Goal: Task Accomplishment & Management: Use online tool/utility

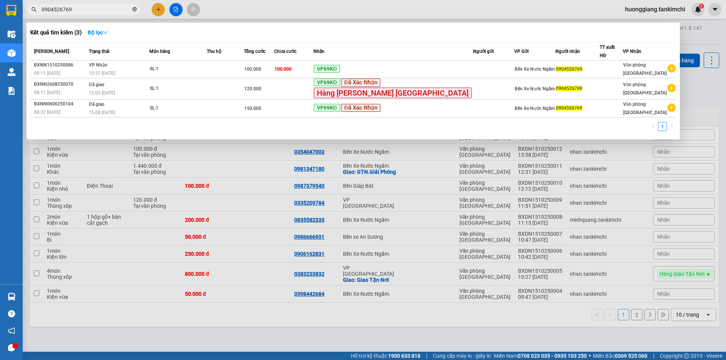
click at [134, 8] on icon "close-circle" at bounding box center [134, 9] width 5 height 5
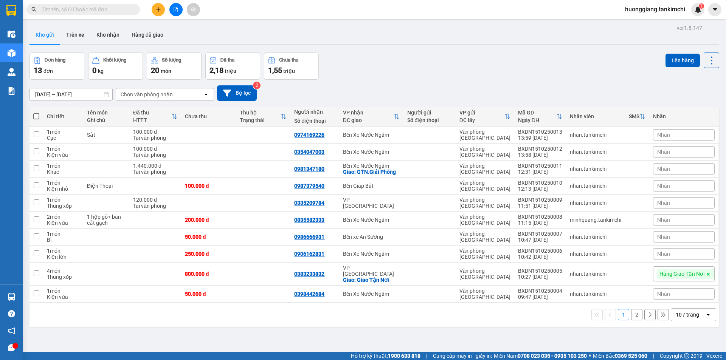
click at [94, 10] on input "text" at bounding box center [86, 9] width 89 height 8
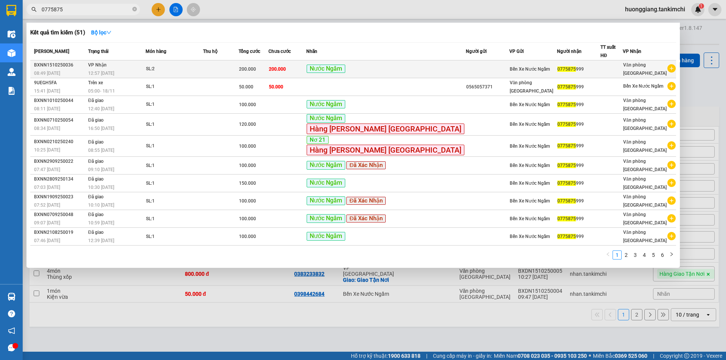
type input "0775875"
click at [239, 68] on td at bounding box center [221, 69] width 36 height 18
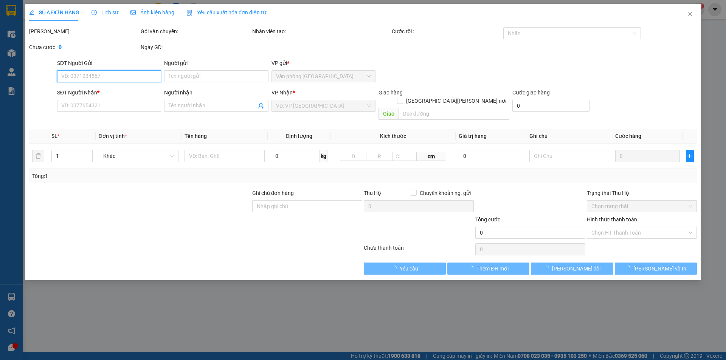
type input "0775875999"
type input "200.000"
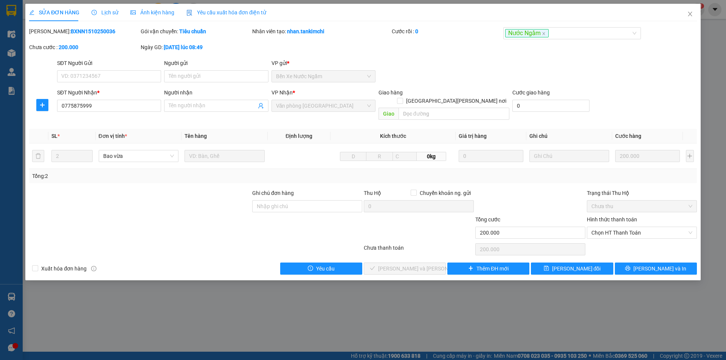
click at [97, 13] on span "Lịch sử" at bounding box center [104, 12] width 27 height 6
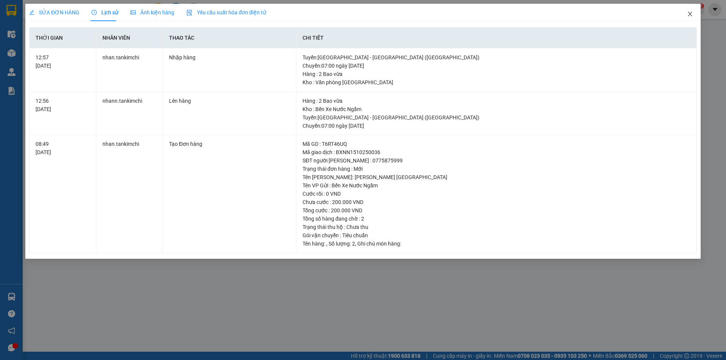
click at [690, 15] on icon "close" at bounding box center [690, 14] width 6 height 6
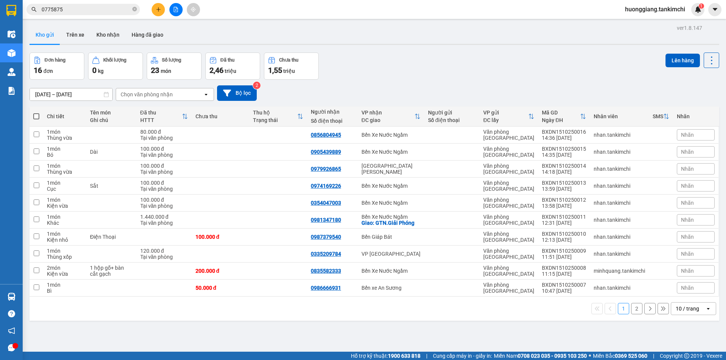
click at [73, 8] on input "0775875" at bounding box center [86, 9] width 89 height 8
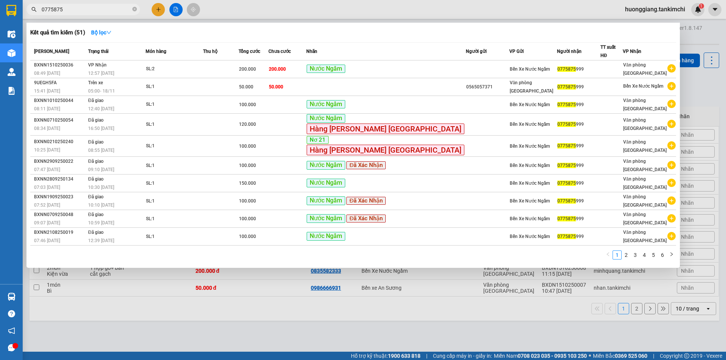
click at [86, 8] on input "0775875" at bounding box center [86, 9] width 89 height 8
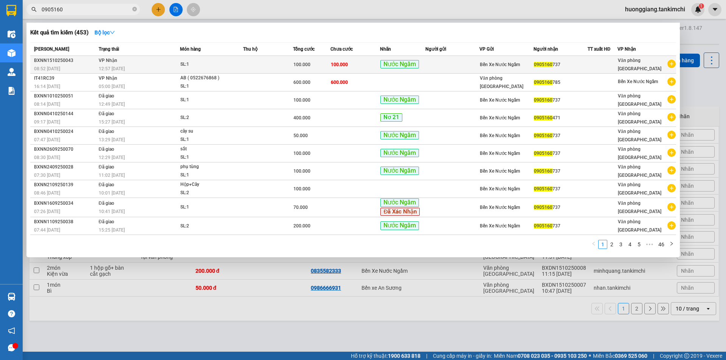
type input "0905160"
click at [191, 65] on div "SL: 1" at bounding box center [208, 64] width 57 height 8
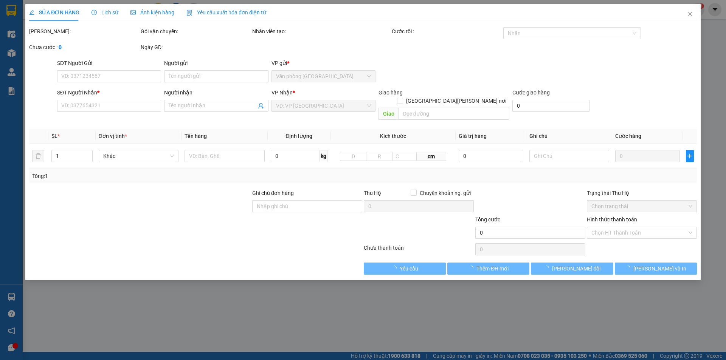
click at [116, 12] on div "SỬA ĐƠN HÀNG Lịch sử Ảnh kiện hàng Yêu cầu xuất hóa đơn điện tử" at bounding box center [147, 12] width 237 height 17
type input "0905160737"
type input "100.000"
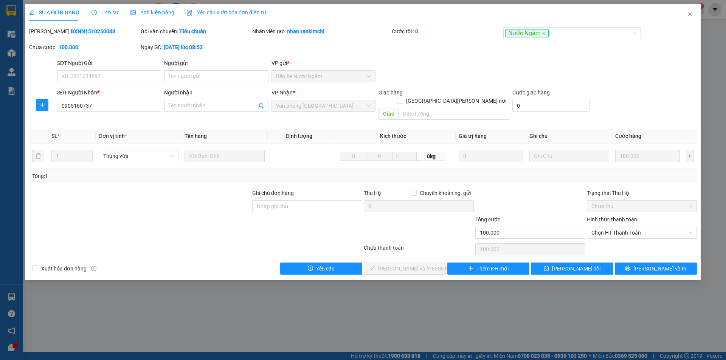
click at [102, 11] on span "Lịch sử" at bounding box center [104, 12] width 27 height 6
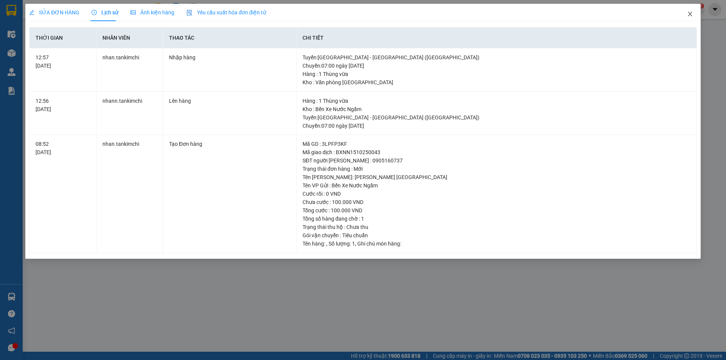
click at [687, 12] on icon "close" at bounding box center [690, 14] width 6 height 6
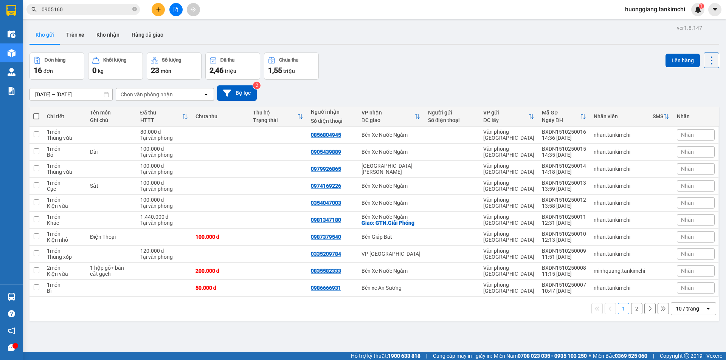
click at [85, 13] on input "0905160" at bounding box center [86, 9] width 89 height 8
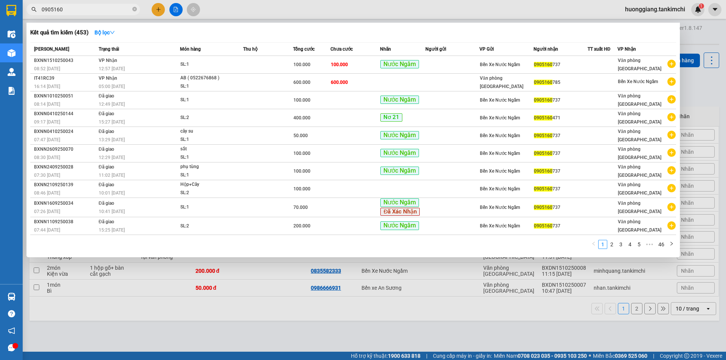
click at [98, 9] on input "0905160" at bounding box center [86, 9] width 89 height 8
click at [135, 9] on icon "close-circle" at bounding box center [134, 9] width 5 height 5
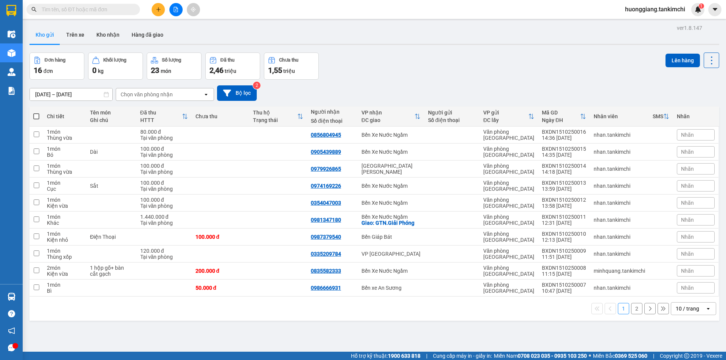
click at [114, 9] on input "text" at bounding box center [86, 9] width 89 height 8
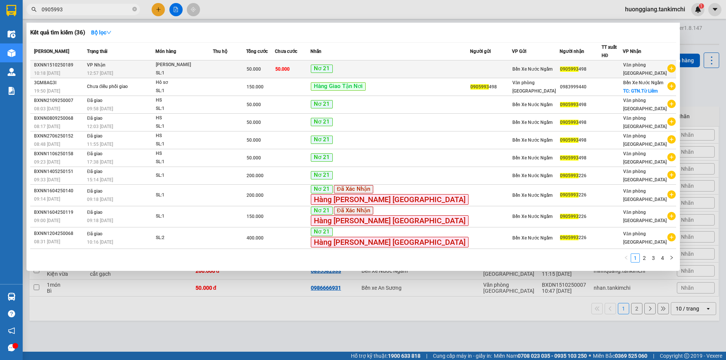
click at [184, 64] on div "[PERSON_NAME]" at bounding box center [184, 65] width 57 height 8
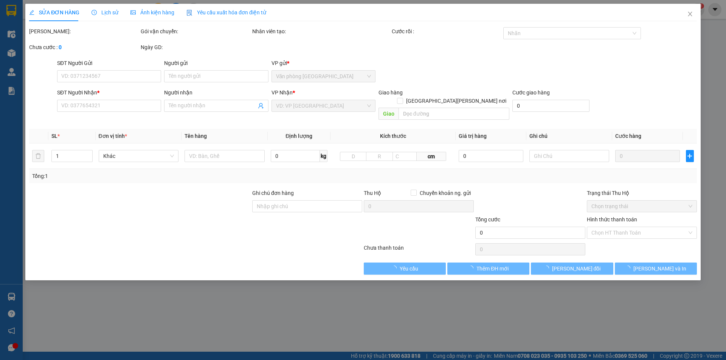
click at [102, 6] on div "Lịch sử" at bounding box center [104, 12] width 27 height 17
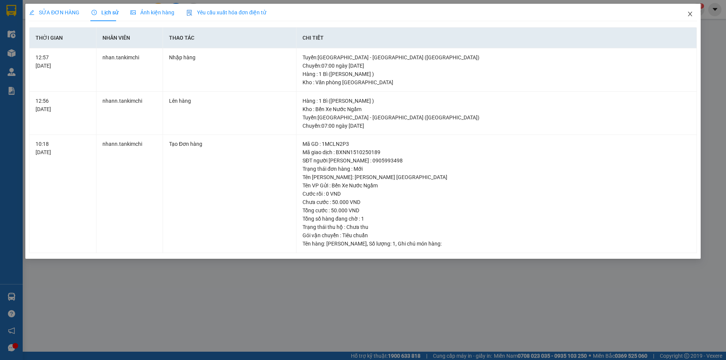
drag, startPoint x: 694, startPoint y: 14, endPoint x: 688, endPoint y: 14, distance: 5.7
click at [694, 14] on span "Close" at bounding box center [689, 14] width 21 height 21
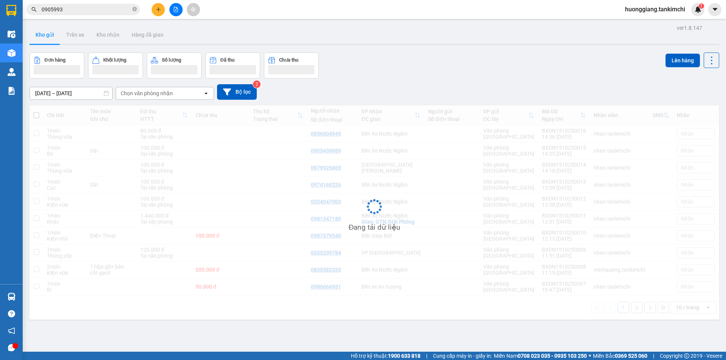
click at [688, 14] on span "huonggiang.tankimchi" at bounding box center [655, 9] width 72 height 9
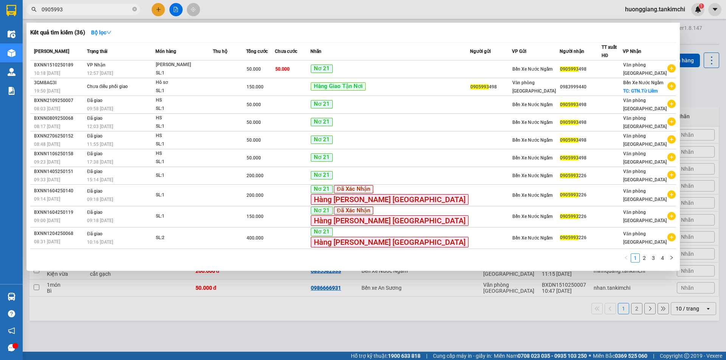
click at [79, 13] on input "0905993" at bounding box center [86, 9] width 89 height 8
type input "0905993498"
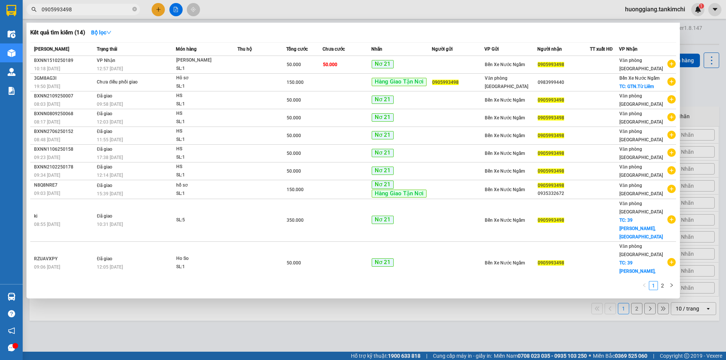
click at [87, 9] on input "0905993498" at bounding box center [86, 9] width 89 height 8
click at [79, 6] on input "0905993498" at bounding box center [86, 9] width 89 height 8
click at [134, 9] on icon "close-circle" at bounding box center [134, 9] width 5 height 5
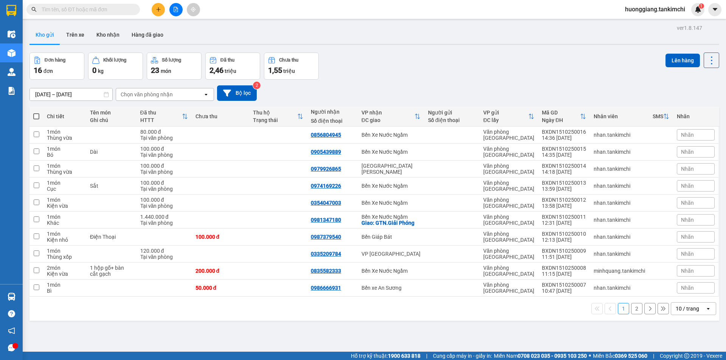
click at [97, 12] on input "text" at bounding box center [86, 9] width 89 height 8
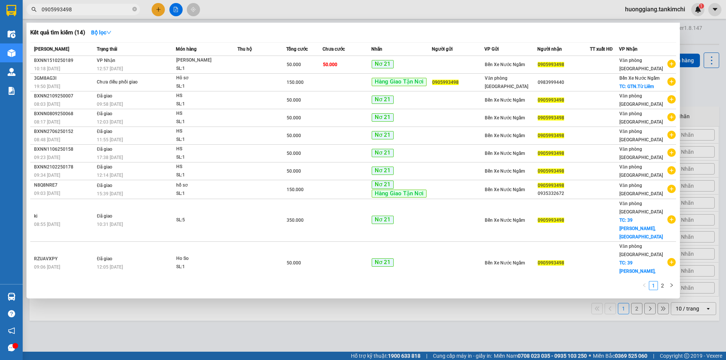
type input "0905993498"
